Goal: Task Accomplishment & Management: Manage account settings

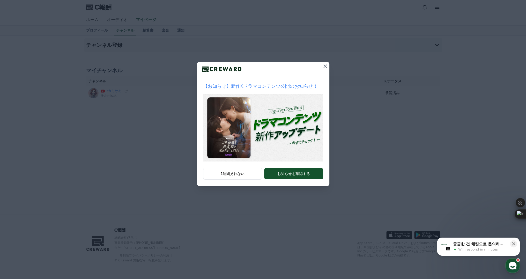
click at [326, 65] on icon at bounding box center [325, 66] width 6 height 6
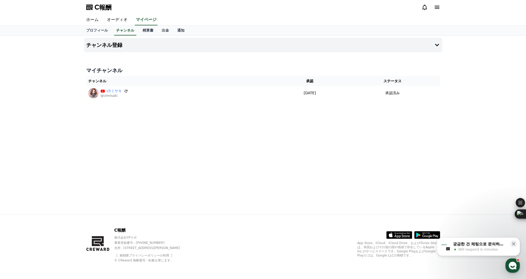
click at [484, 246] on div "궁금한 건 채팅으로 문의하세요" at bounding box center [480, 244] width 54 height 5
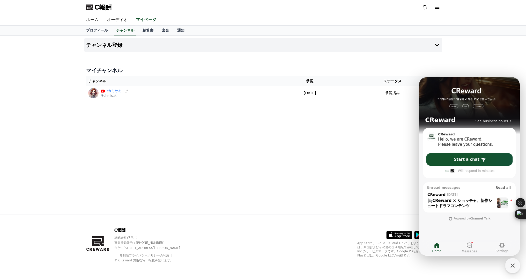
click at [316, 145] on div "チャンネル登録 マイチャンネル チャンネル 承認 ステータス chミサキ @chmisaki [DATE] 06-12 承認済み" at bounding box center [263, 125] width 362 height 179
click at [508, 263] on div "button" at bounding box center [513, 265] width 14 height 14
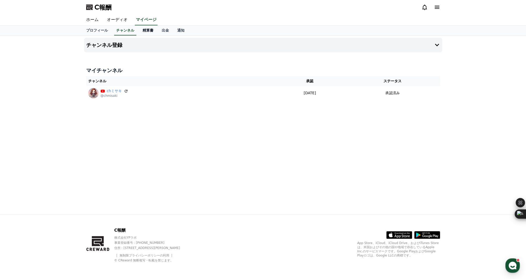
click at [143, 30] on font "精算書" at bounding box center [148, 30] width 11 height 4
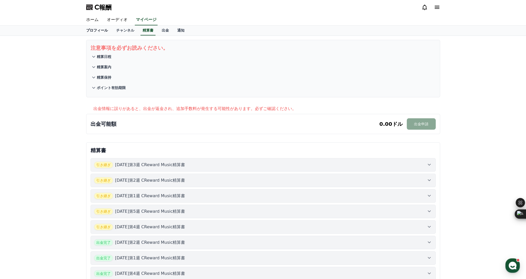
click at [95, 30] on font "プロフィール" at bounding box center [97, 30] width 22 height 4
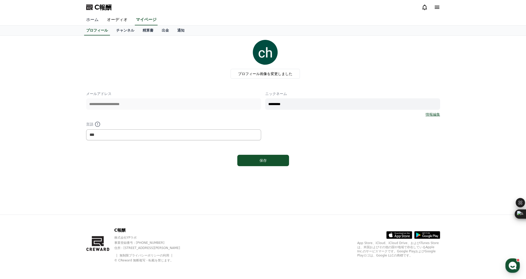
click at [88, 21] on font "ホーム" at bounding box center [92, 19] width 12 height 5
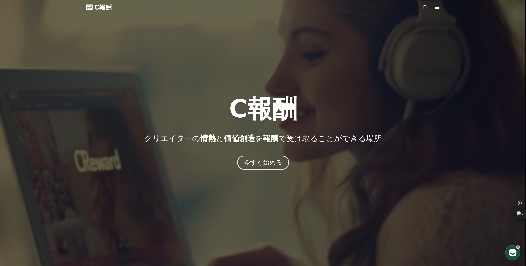
click at [439, 8] on icon at bounding box center [437, 7] width 6 height 6
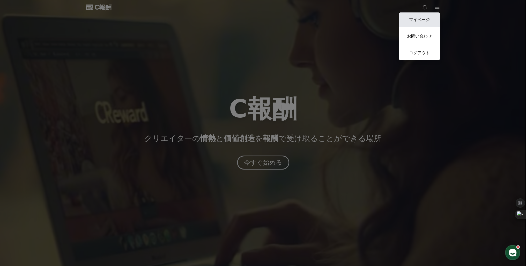
click at [419, 18] on font "マイページ" at bounding box center [419, 19] width 21 height 5
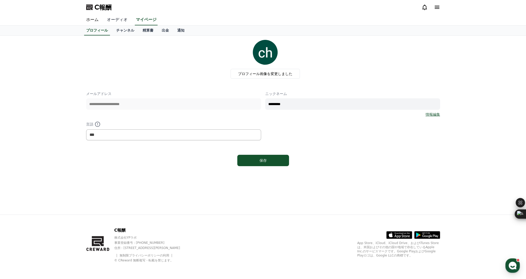
click at [107, 22] on font "オーディオ" at bounding box center [117, 19] width 21 height 5
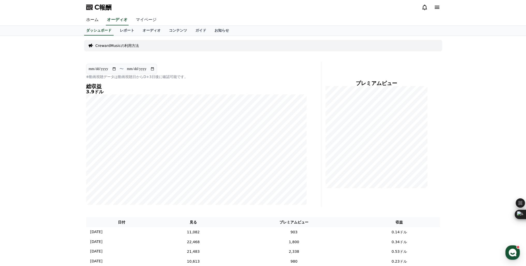
click at [136, 17] on font "マイページ" at bounding box center [146, 19] width 21 height 5
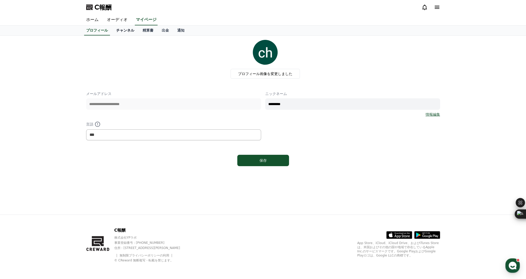
click at [116, 31] on font "チャンネル" at bounding box center [125, 30] width 18 height 4
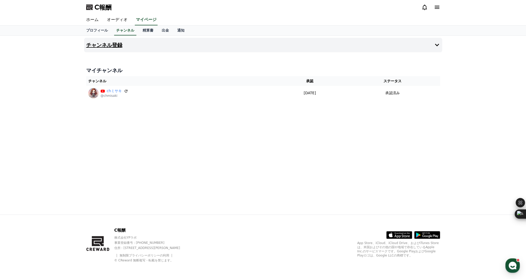
click at [435, 45] on icon at bounding box center [437, 45] width 6 height 6
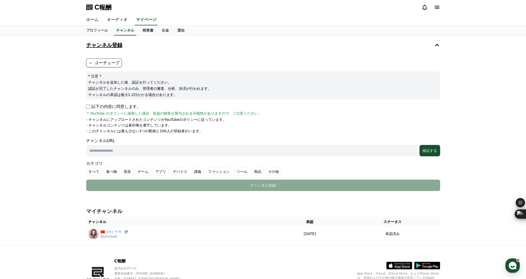
click at [133, 150] on input "text" at bounding box center [251, 150] width 331 height 11
paste input "**********"
type input "**********"
click at [426, 149] on font "検証する" at bounding box center [430, 151] width 14 height 4
